Goal: Check status: Check status

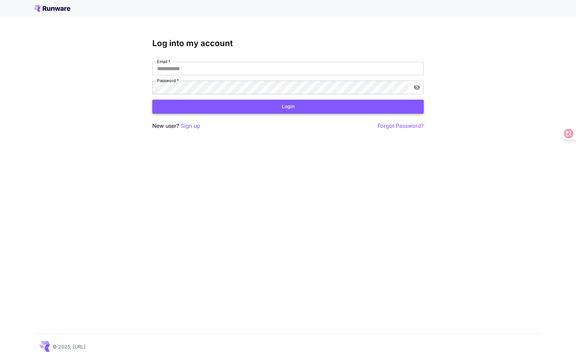
type input "**********"
click at [241, 105] on button "Login" at bounding box center [287, 107] width 271 height 14
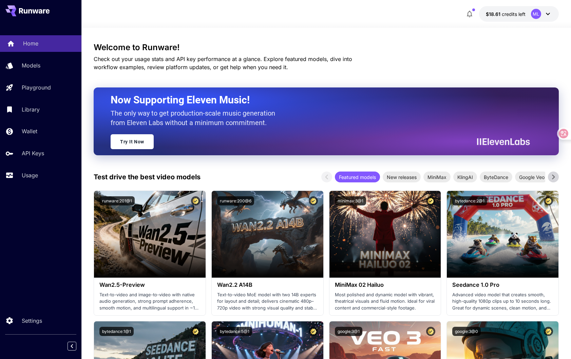
click at [35, 39] on link "Home" at bounding box center [40, 43] width 81 height 17
click at [34, 173] on p "Usage" at bounding box center [31, 175] width 16 height 8
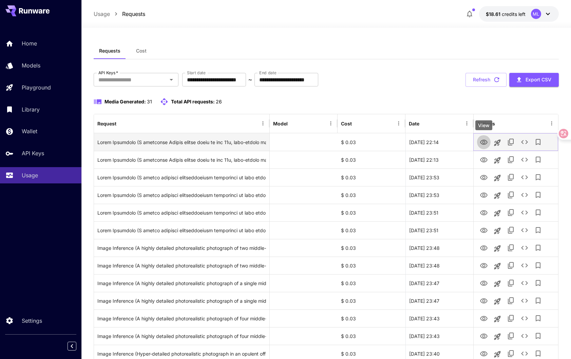
click at [485, 143] on icon "View" at bounding box center [484, 142] width 8 height 8
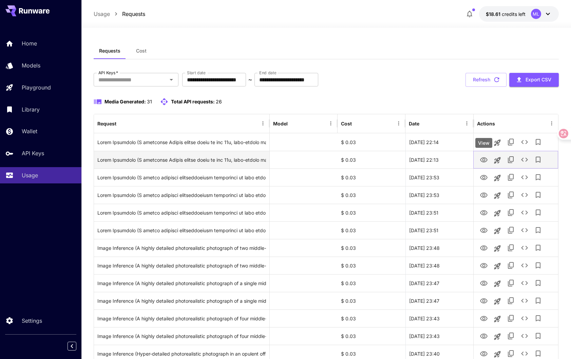
click at [482, 163] on icon "View" at bounding box center [484, 160] width 8 height 8
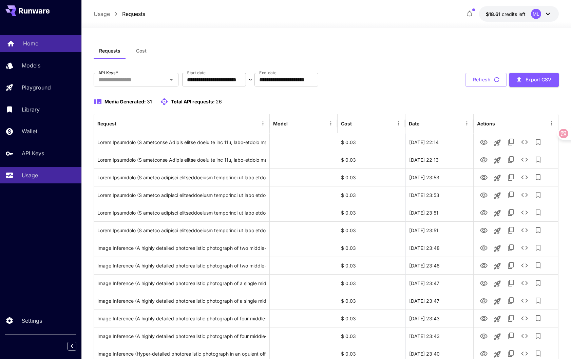
click at [40, 46] on div "Home" at bounding box center [49, 43] width 53 height 8
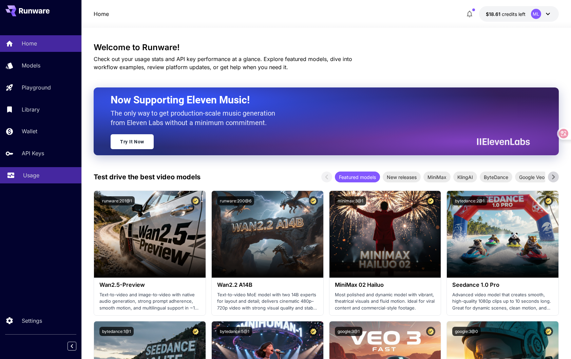
click at [29, 172] on p "Usage" at bounding box center [31, 175] width 16 height 8
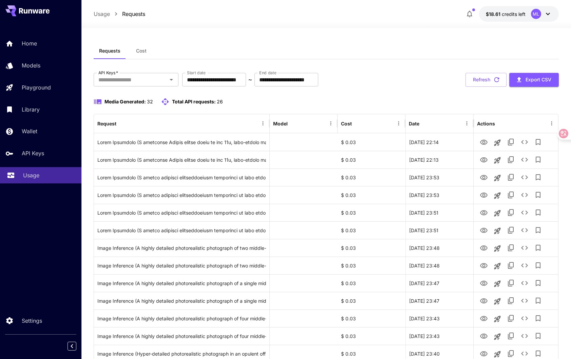
click at [38, 175] on p "Usage" at bounding box center [31, 175] width 16 height 8
click at [33, 63] on p "Models" at bounding box center [32, 65] width 19 height 8
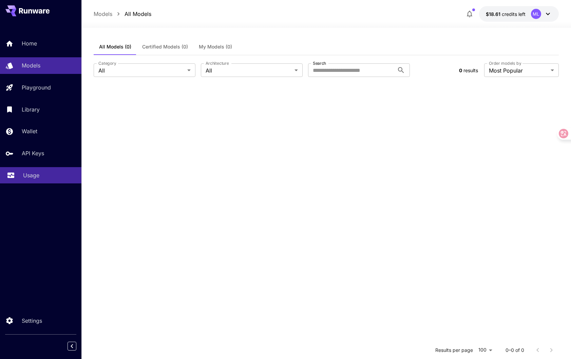
click at [40, 177] on div "Usage" at bounding box center [49, 175] width 53 height 8
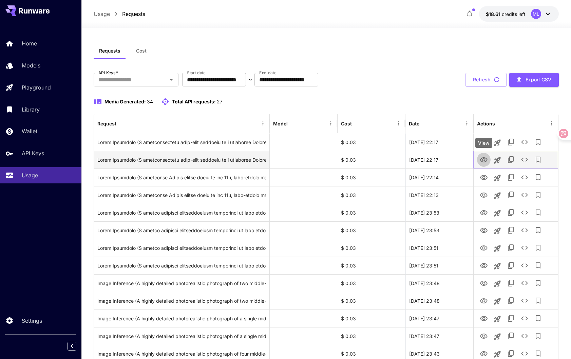
click at [486, 159] on icon "View" at bounding box center [483, 159] width 7 height 5
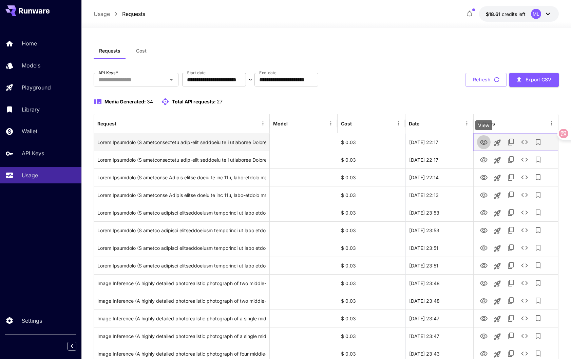
click at [484, 140] on icon "View" at bounding box center [484, 142] width 8 height 8
click at [480, 143] on icon "View" at bounding box center [484, 142] width 8 height 8
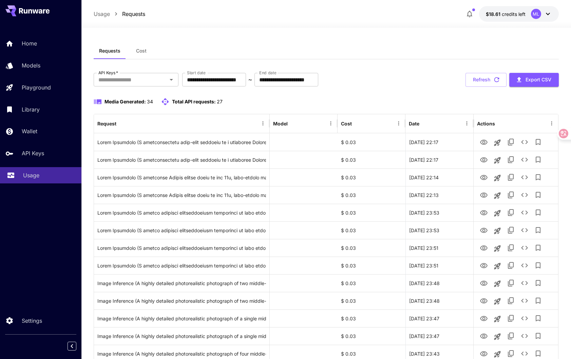
click at [34, 173] on p "Usage" at bounding box center [31, 175] width 16 height 8
click at [486, 81] on button "Refresh" at bounding box center [486, 80] width 41 height 14
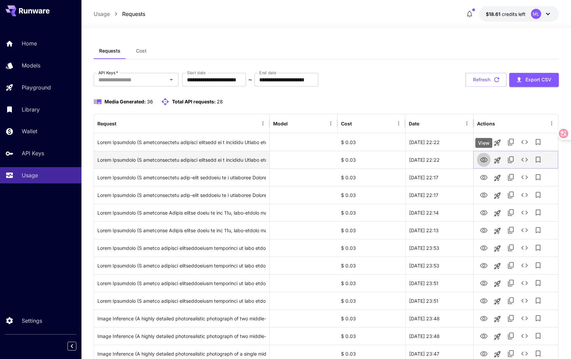
click at [484, 160] on icon "View" at bounding box center [484, 160] width 8 height 8
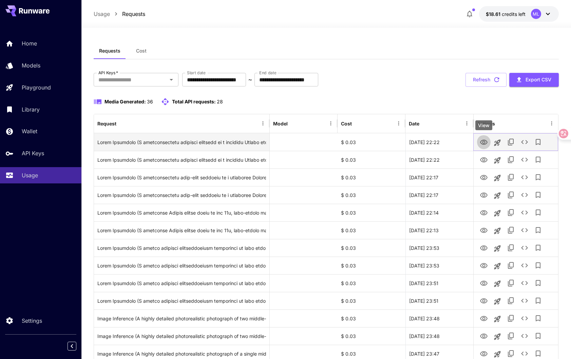
click at [483, 141] on icon "View" at bounding box center [484, 142] width 8 height 8
